Goal: Transaction & Acquisition: Download file/media

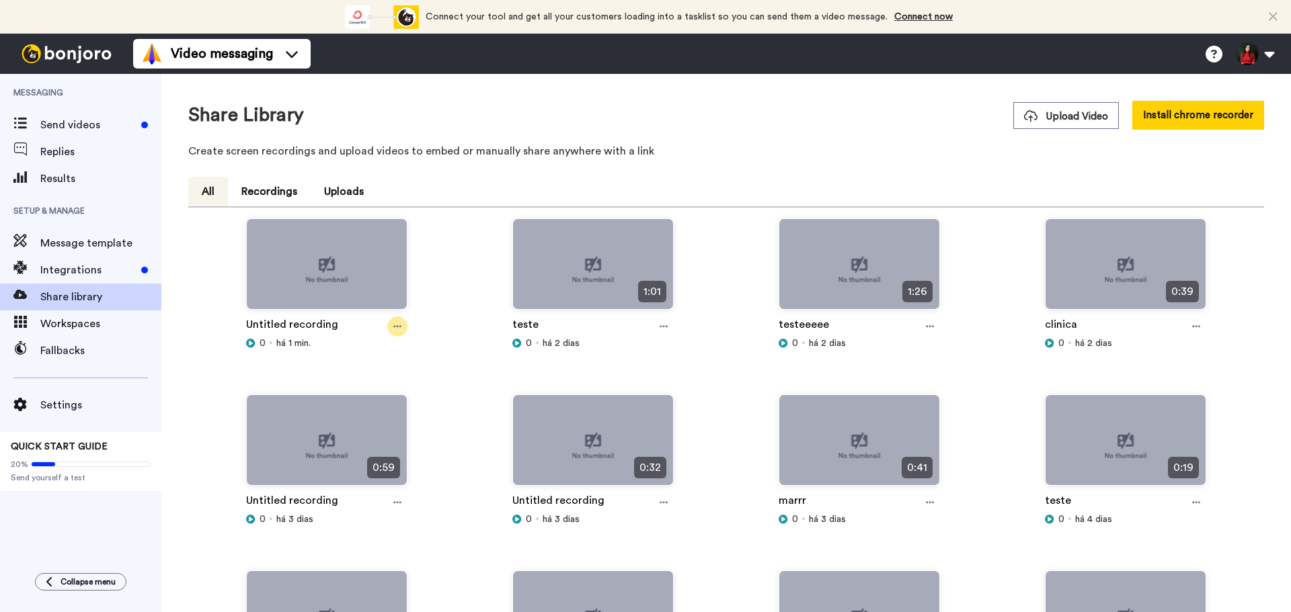
click at [391, 326] on div at bounding box center [397, 327] width 20 height 20
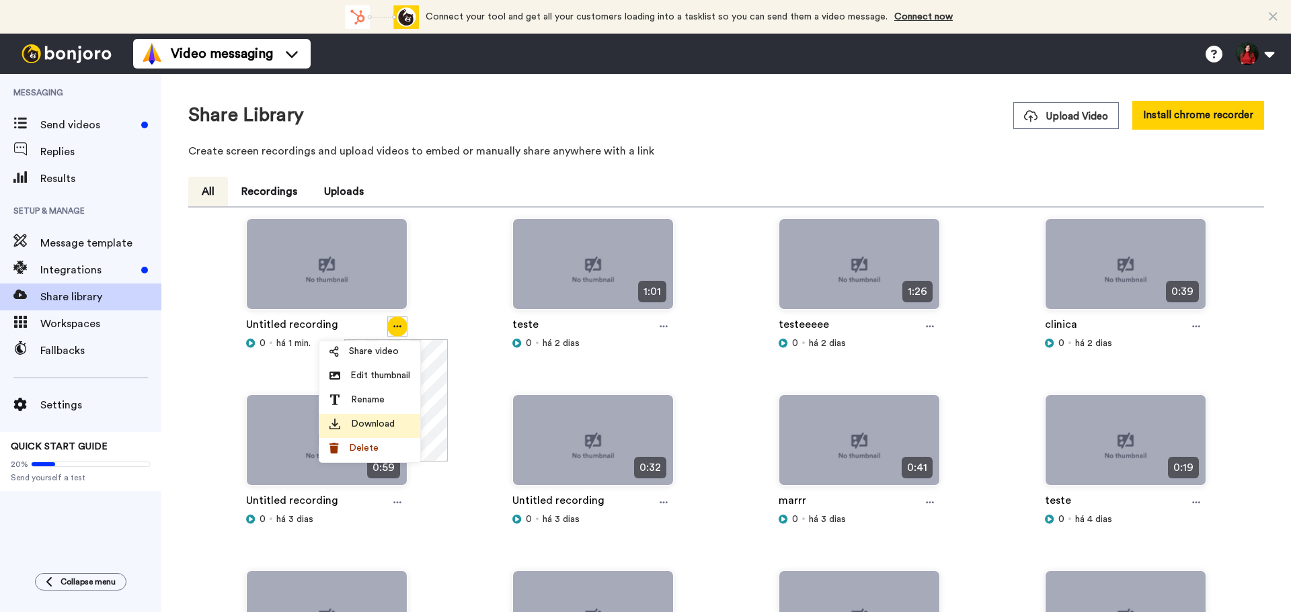
click at [395, 430] on div "Download" at bounding box center [369, 423] width 81 height 13
